Goal: Transaction & Acquisition: Purchase product/service

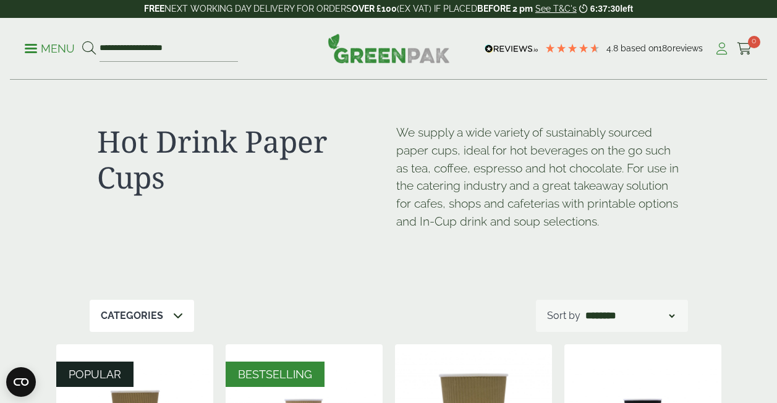
click at [725, 46] on icon at bounding box center [721, 49] width 15 height 12
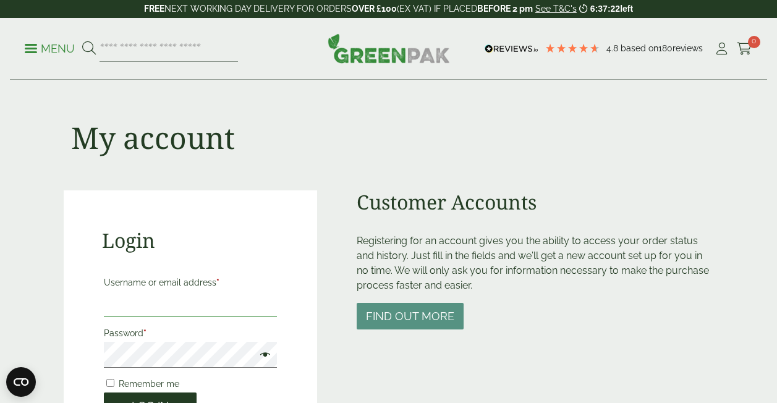
type input "**********"
click at [156, 395] on button "Log in" at bounding box center [150, 406] width 93 height 27
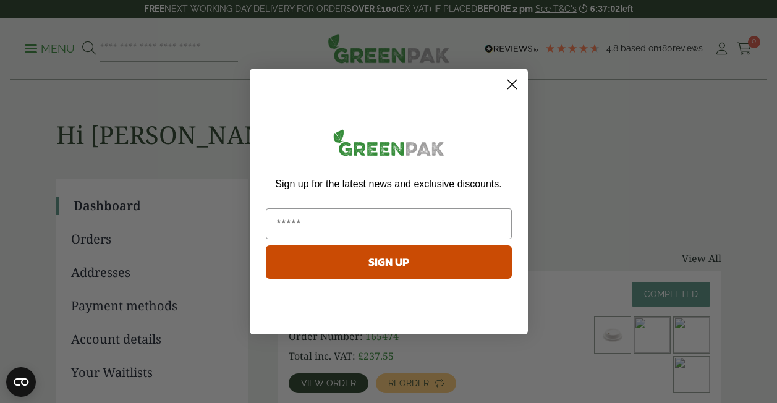
click at [517, 87] on circle "Close dialog" at bounding box center [511, 84] width 20 height 20
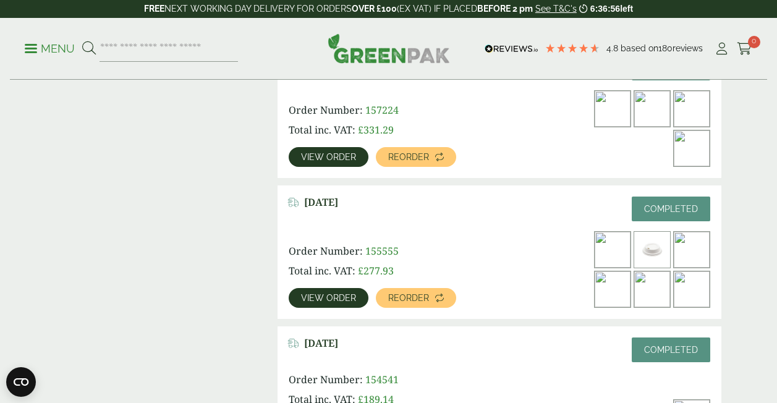
scroll to position [754, 0]
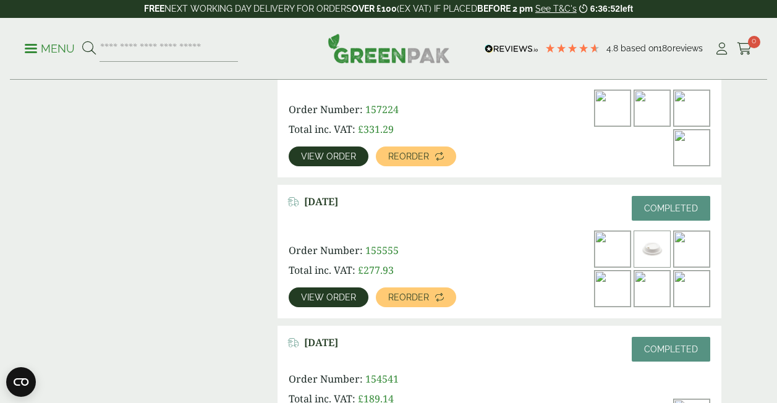
click at [343, 148] on link "View order" at bounding box center [329, 157] width 80 height 20
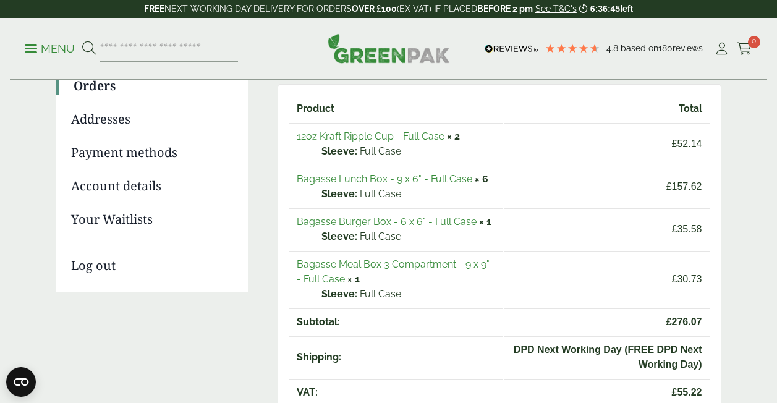
scroll to position [154, 0]
click at [359, 266] on link "Bagasse Meal Box 3 Compartment - 9 x 9" - Full Case" at bounding box center [393, 271] width 193 height 27
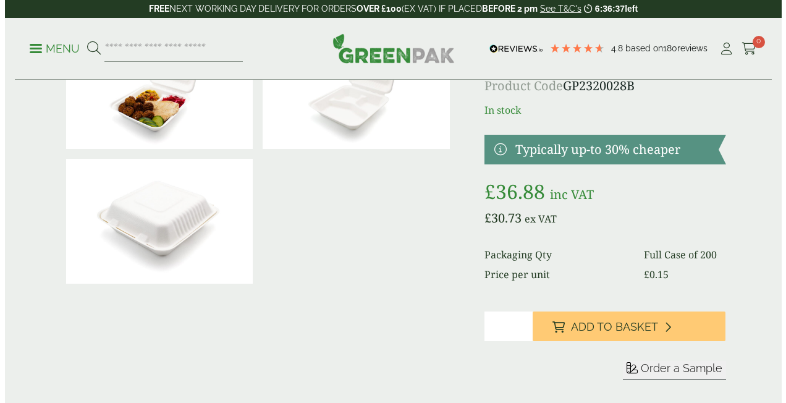
scroll to position [102, 0]
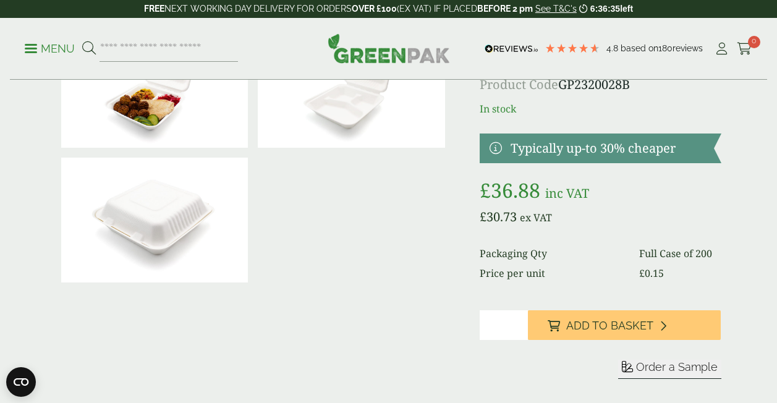
type input "*"
click at [518, 322] on input "*" at bounding box center [504, 325] width 48 height 30
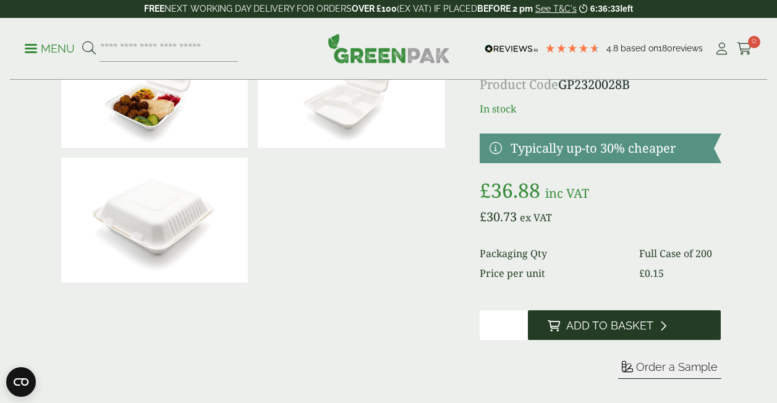
click at [563, 326] on button "Add to Basket" at bounding box center [624, 325] width 193 height 30
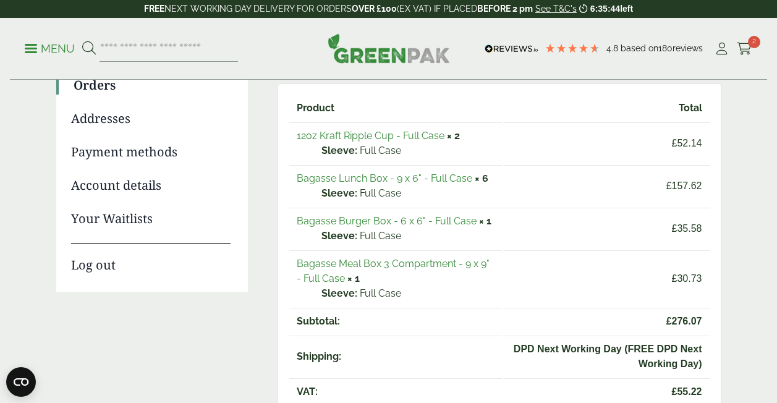
click at [401, 179] on link "Bagasse Lunch Box - 9 x 6" - Full Case" at bounding box center [385, 178] width 176 height 12
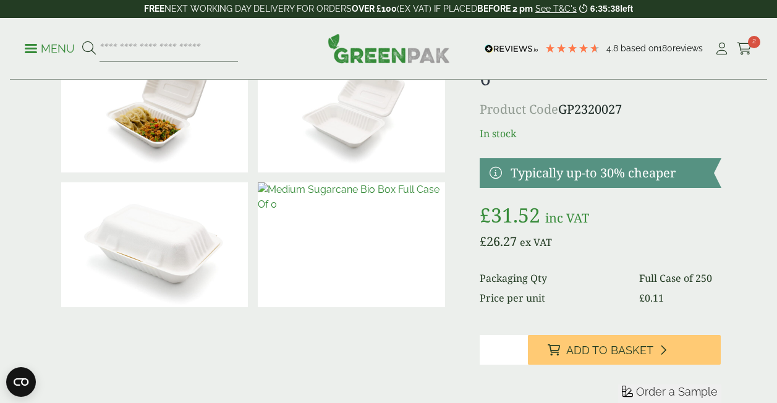
scroll to position [79, 0]
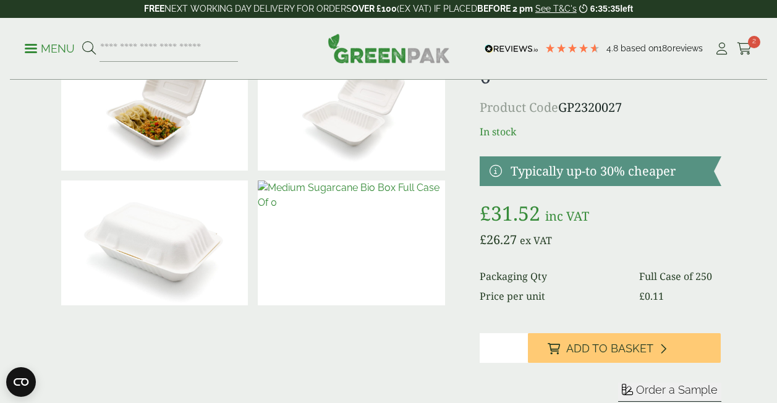
click at [519, 344] on input "*" at bounding box center [504, 348] width 48 height 30
type input "*"
click at [518, 351] on input "*" at bounding box center [504, 348] width 48 height 30
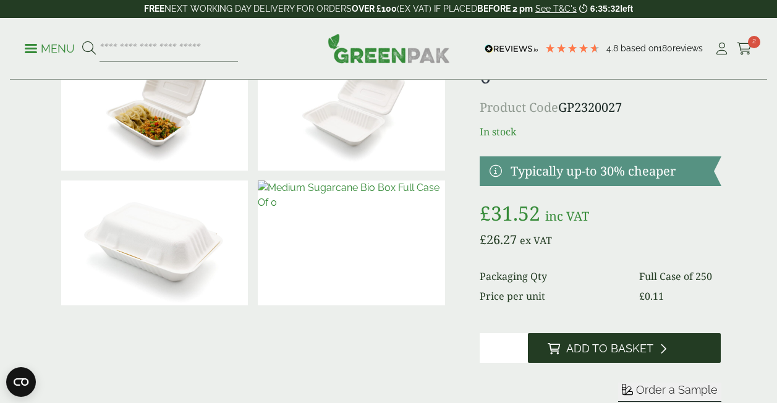
click at [585, 349] on span "Add to Basket" at bounding box center [609, 349] width 87 height 14
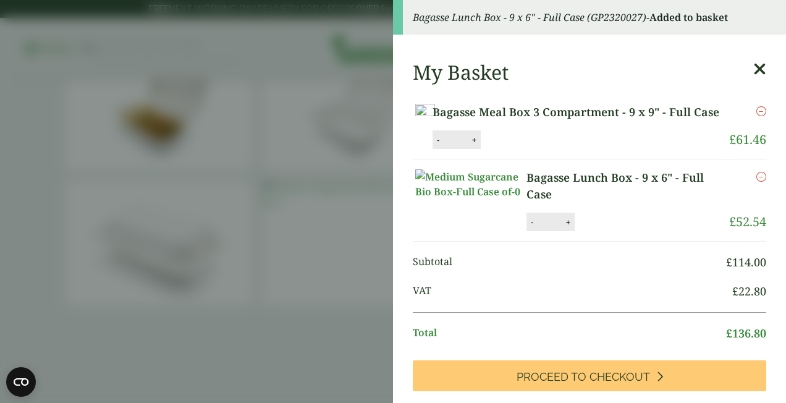
click at [301, 108] on aside "Bagasse Lunch Box - 9 x 6" - Full Case (GP2320027) - Added to basket My Basket …" at bounding box center [393, 201] width 786 height 403
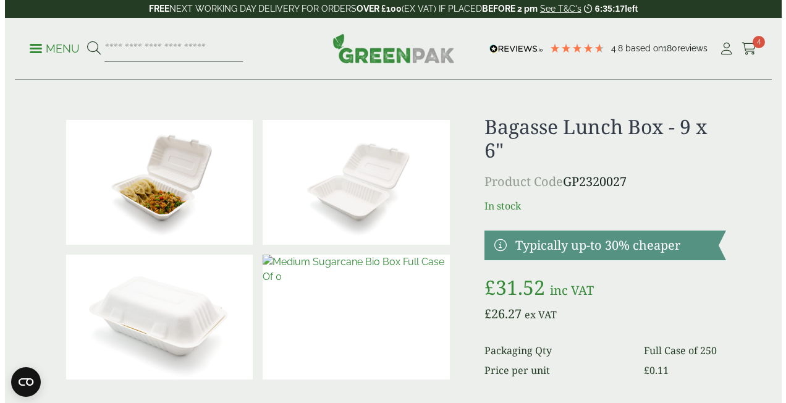
scroll to position [0, 0]
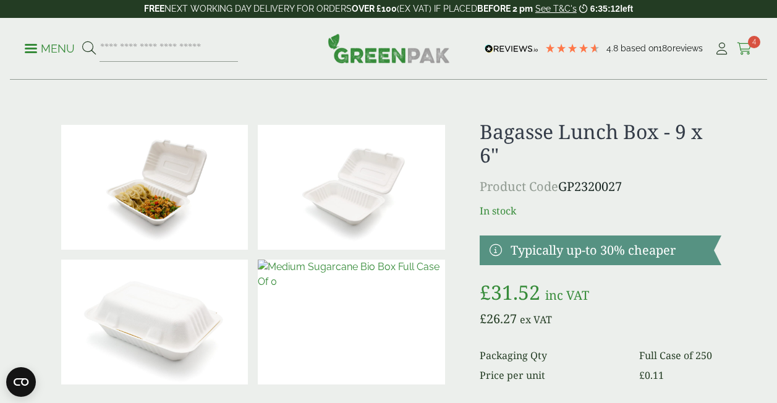
click at [747, 51] on icon at bounding box center [744, 49] width 15 height 12
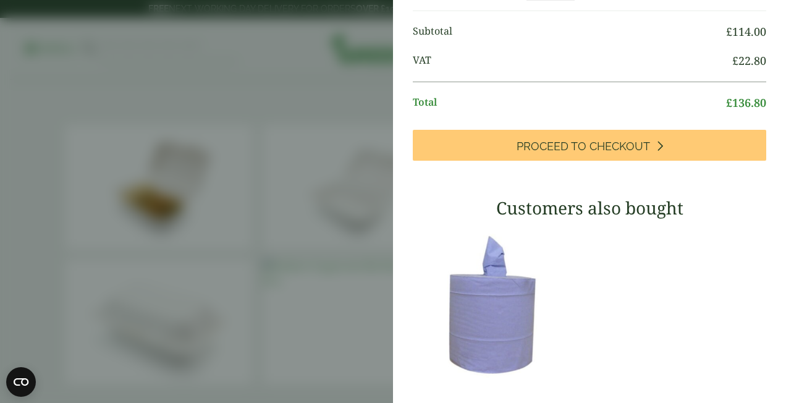
scroll to position [182, 0]
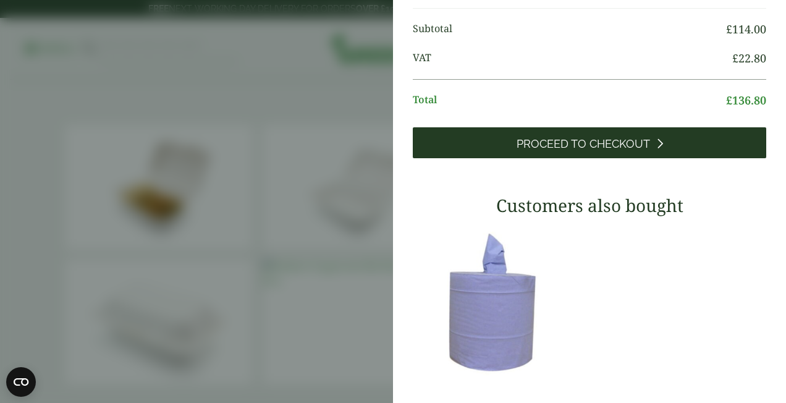
click at [572, 151] on span "Proceed to Checkout" at bounding box center [584, 144] width 134 height 14
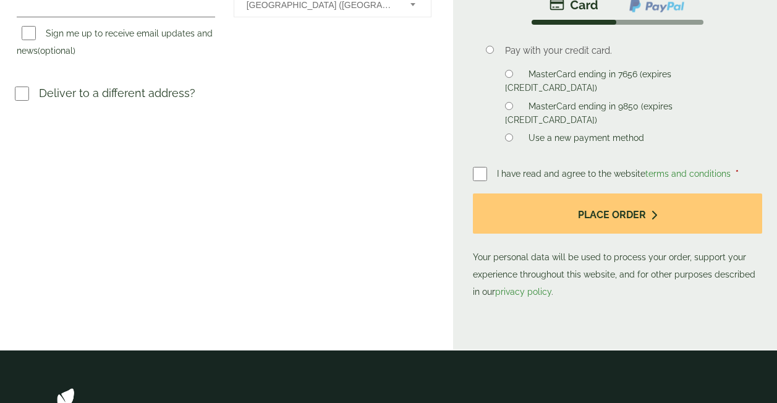
scroll to position [453, 0]
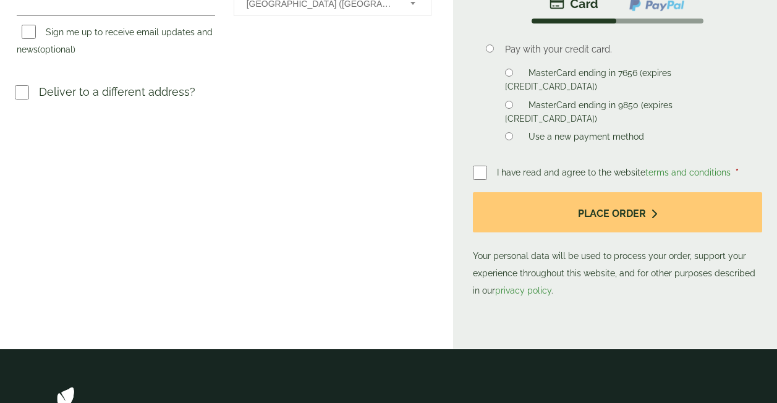
click at [509, 87] on div "Payment Pay with your credit card. MasterCard ending in 7656 (expires 09/25) Ma…" at bounding box center [617, 144] width 289 height 309
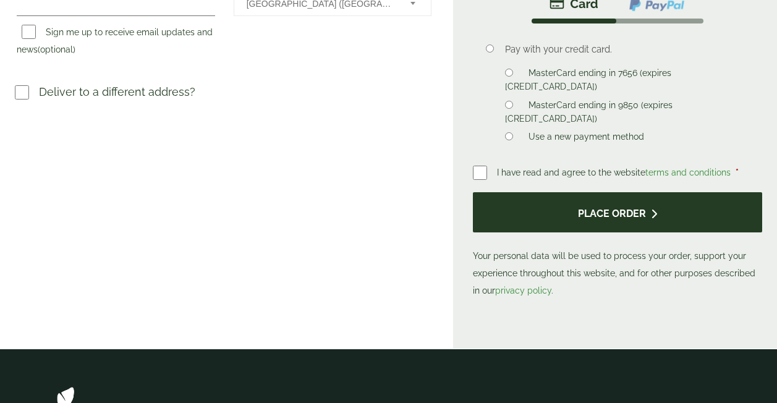
click at [574, 216] on button "Place order" at bounding box center [617, 212] width 289 height 40
